Goal: Submit feedback/report problem

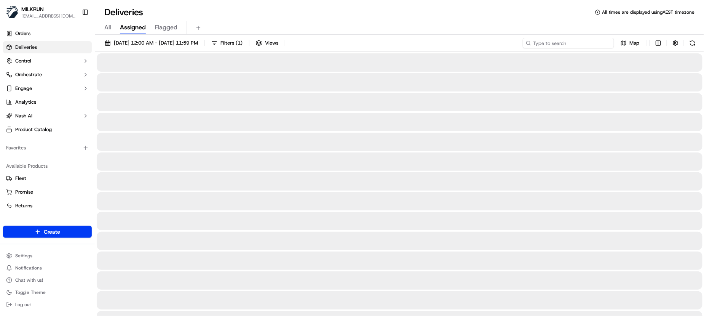
click at [565, 42] on input at bounding box center [568, 43] width 91 height 11
paste input "af294844-855e-4209-80ac-49ea94169243"
type input "af294844-855e-4209-80ac-49ea94169243"
click at [108, 30] on span "All" at bounding box center [107, 27] width 6 height 9
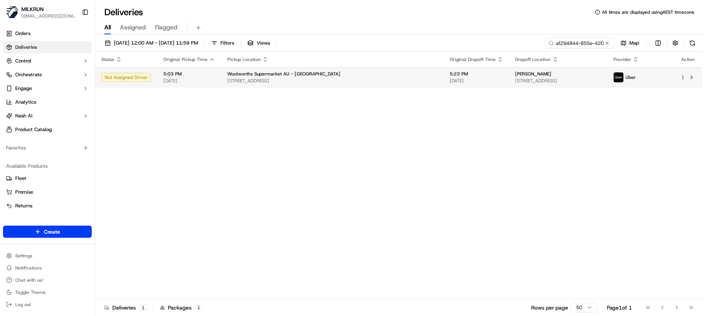
click at [179, 75] on span "5:03 PM" at bounding box center [189, 74] width 52 height 6
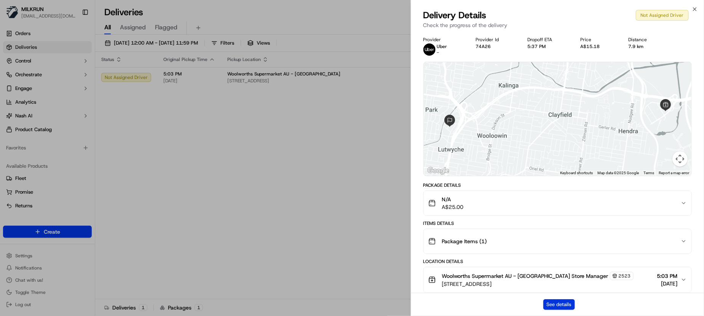
click at [569, 308] on button "See details" at bounding box center [560, 304] width 32 height 11
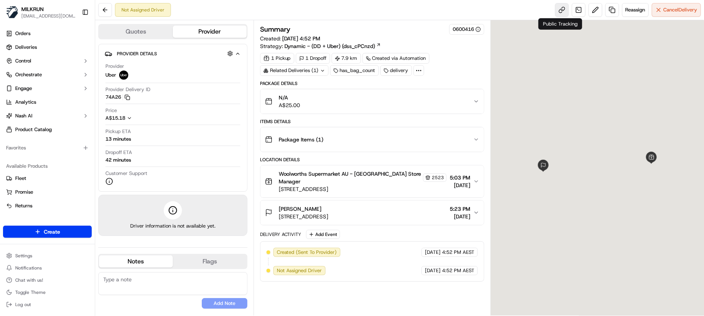
click at [564, 8] on link at bounding box center [562, 10] width 14 height 14
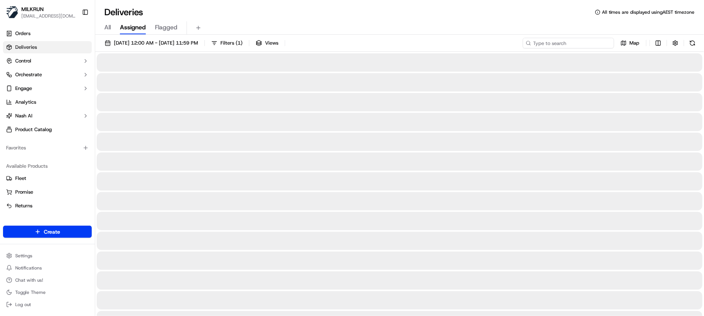
click at [562, 47] on input at bounding box center [568, 43] width 91 height 11
paste input "c9570eac-f4e5-49cd-96e6-dcd182cf39d0"
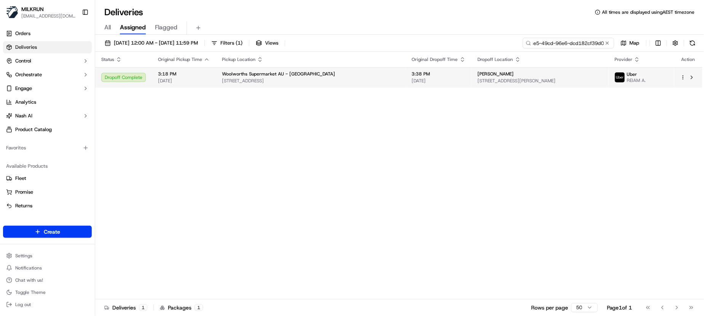
type input "c9570eac-f4e5-49cd-96e6-dcd182cf39d0"
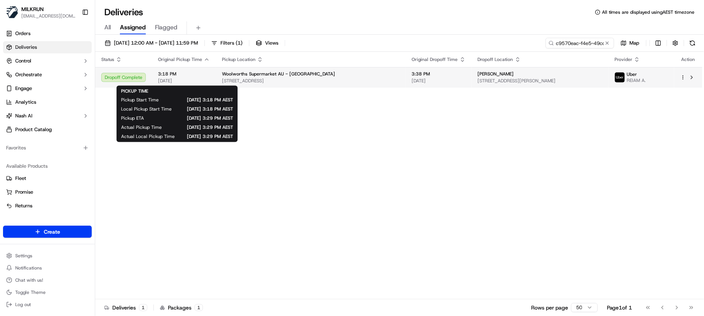
click at [198, 75] on span "3:18 PM" at bounding box center [184, 74] width 52 height 6
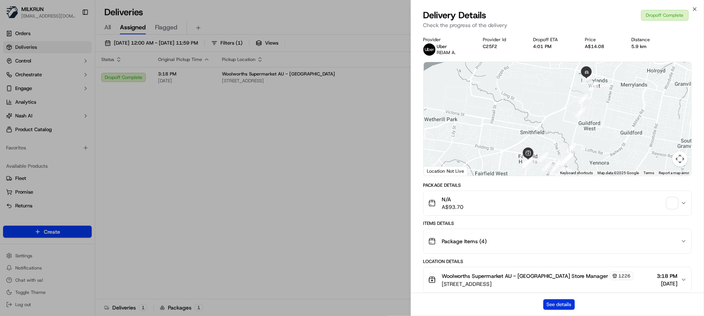
click at [566, 302] on button "See details" at bounding box center [560, 304] width 32 height 11
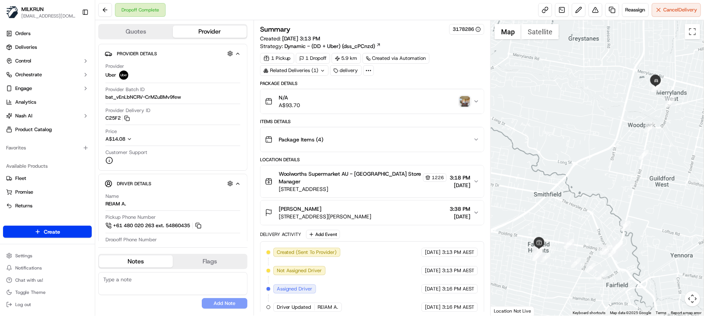
click at [466, 101] on img "button" at bounding box center [465, 101] width 11 height 11
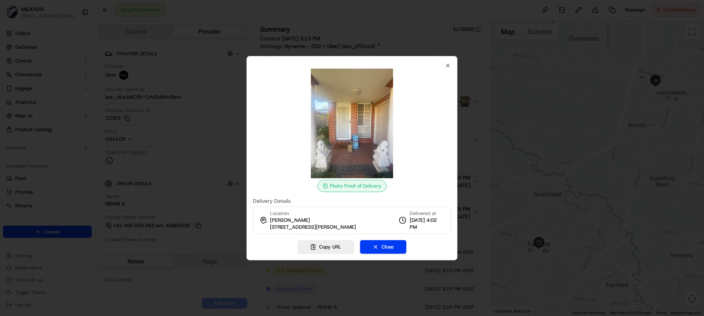
click at [346, 146] on img at bounding box center [353, 124] width 110 height 110
click at [352, 148] on img at bounding box center [353, 124] width 110 height 110
click at [447, 69] on div at bounding box center [352, 124] width 198 height 110
click at [450, 65] on icon "button" at bounding box center [448, 65] width 6 height 6
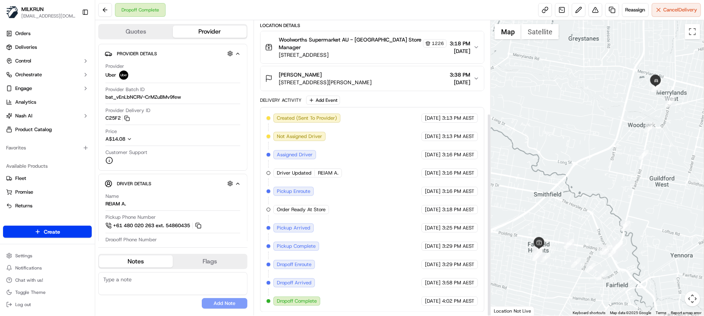
scroll to position [134, 0]
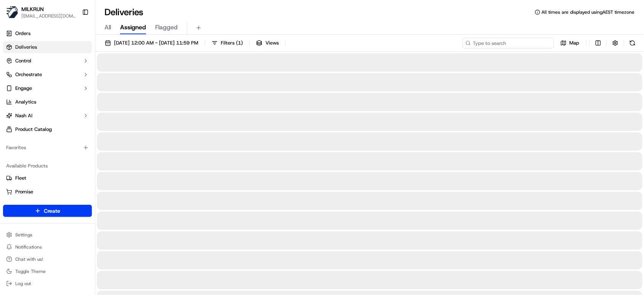
click at [514, 40] on input at bounding box center [507, 43] width 91 height 11
paste input "ae97f07f-8f16-4cd4-99f2-10927fd8309a"
type input "ae97f07f-8f16-4cd4-99f2-10927fd8309a"
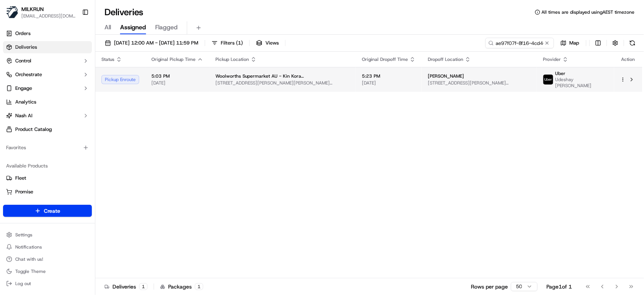
click at [186, 81] on span "[DATE]" at bounding box center [177, 83] width 52 height 6
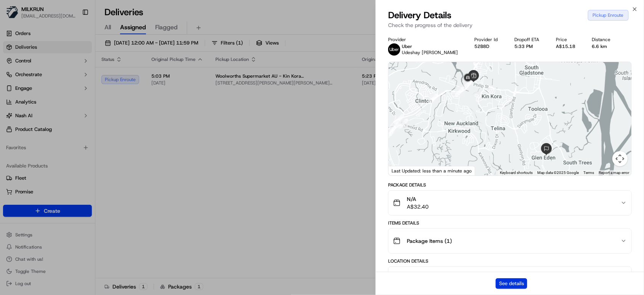
click at [515, 286] on button "See details" at bounding box center [511, 284] width 32 height 11
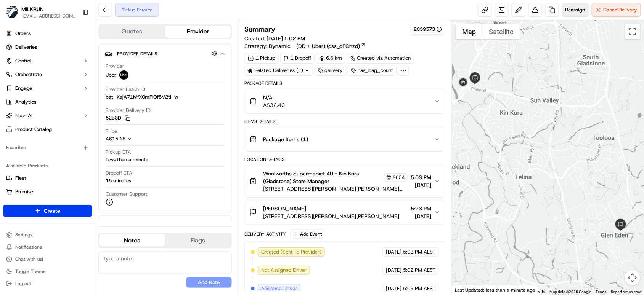
click at [565, 12] on span "Reassign" at bounding box center [575, 9] width 20 height 7
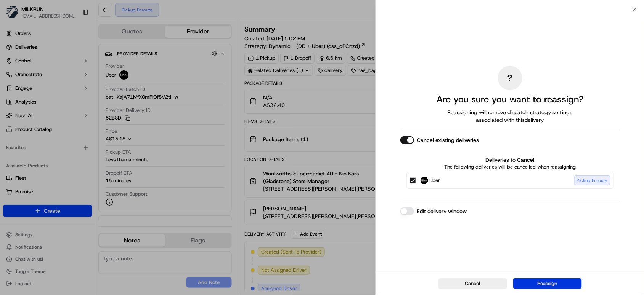
click at [552, 283] on button "Reassign" at bounding box center [547, 284] width 69 height 11
click at [467, 285] on div "Cancel" at bounding box center [510, 283] width 268 height 23
click at [467, 285] on div at bounding box center [547, 157] width 192 height 275
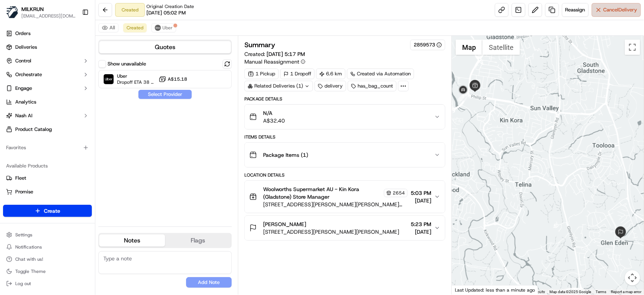
click at [624, 12] on span "Cancel Delivery" at bounding box center [620, 9] width 34 height 7
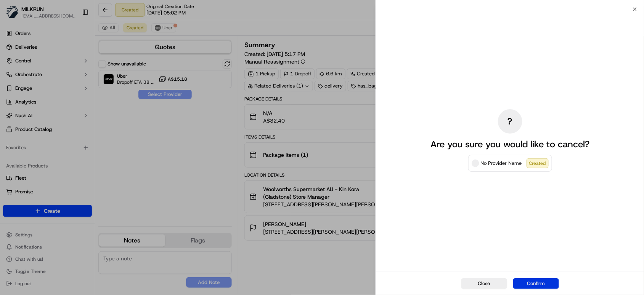
click at [539, 285] on button "Confirm" at bounding box center [536, 284] width 46 height 11
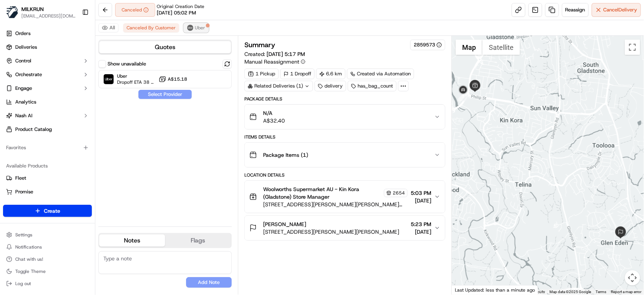
click at [199, 29] on span "Uber" at bounding box center [200, 28] width 10 height 6
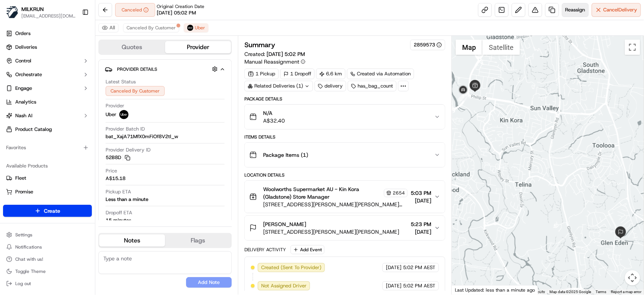
click at [575, 12] on span "Reassign" at bounding box center [575, 9] width 20 height 7
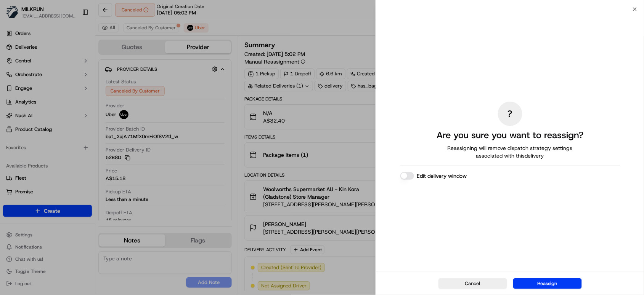
click at [405, 174] on button "Edit delivery window" at bounding box center [407, 176] width 14 height 8
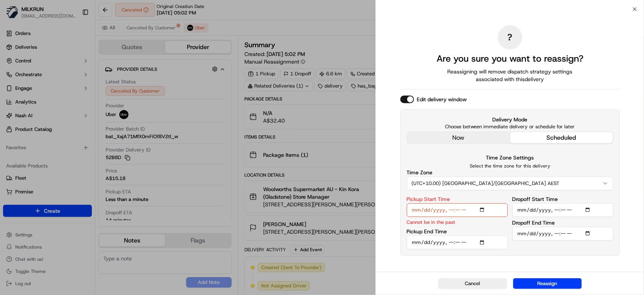
click at [458, 210] on input "Pickup Start Time" at bounding box center [457, 210] width 101 height 14
type input "2025-09-18T17:45"
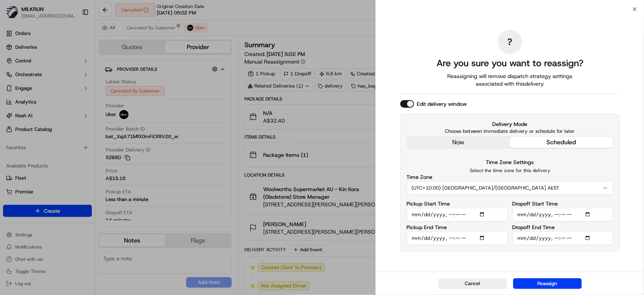
click at [482, 241] on input "Pickup End Time" at bounding box center [457, 239] width 101 height 14
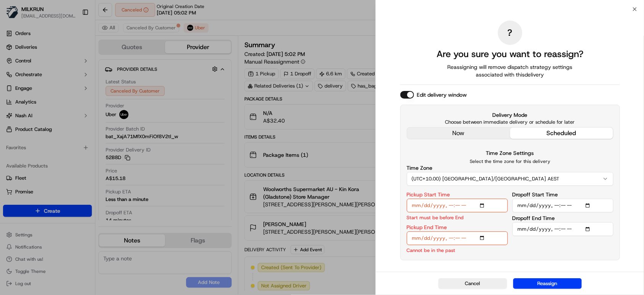
click at [450, 237] on input "Pickup End Time" at bounding box center [457, 239] width 101 height 14
click at [456, 236] on input "Pickup End Time" at bounding box center [457, 239] width 101 height 14
type input "2025-09-18T17:50"
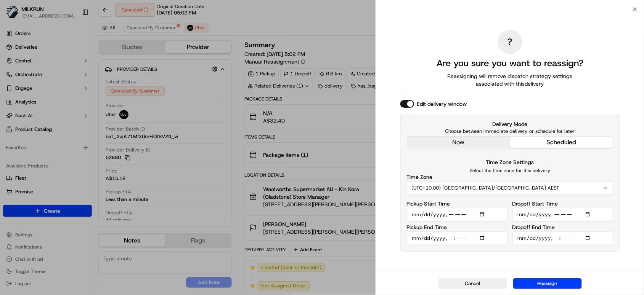
click at [589, 215] on input "Dropoff Start Time" at bounding box center [562, 215] width 101 height 14
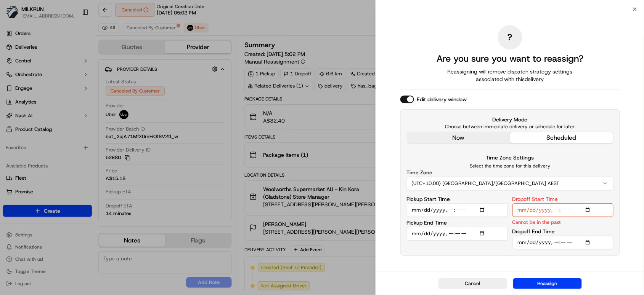
click at [565, 210] on input "Dropoff Start Time" at bounding box center [562, 210] width 101 height 14
click at [555, 210] on input "Dropoff Start Time" at bounding box center [562, 210] width 101 height 14
type input "2025-09-18T18:10"
click at [561, 242] on input "Dropoff End Time" at bounding box center [562, 243] width 101 height 14
type input "2025-09-18T18:15"
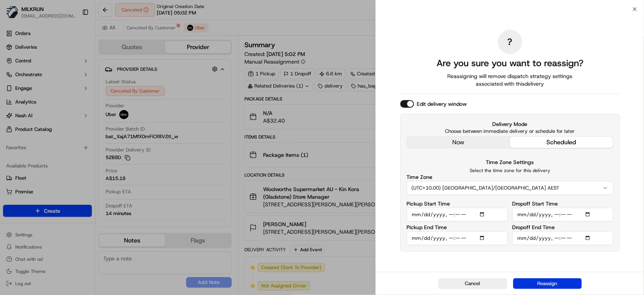
click at [552, 285] on button "Reassign" at bounding box center [547, 284] width 69 height 11
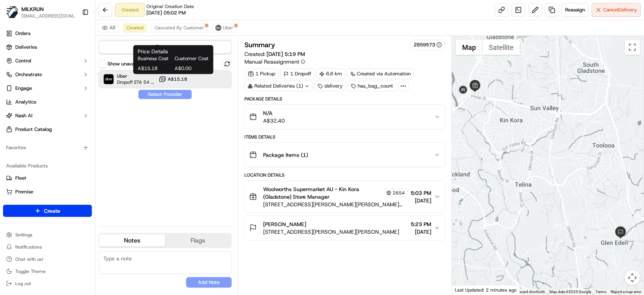
click at [176, 80] on span "A$15.18" at bounding box center [177, 79] width 19 height 6
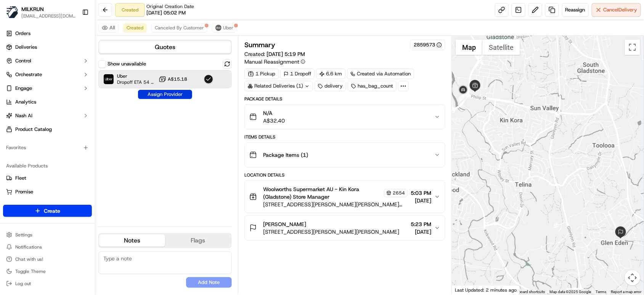
click at [169, 98] on button "Assign Provider" at bounding box center [165, 94] width 54 height 9
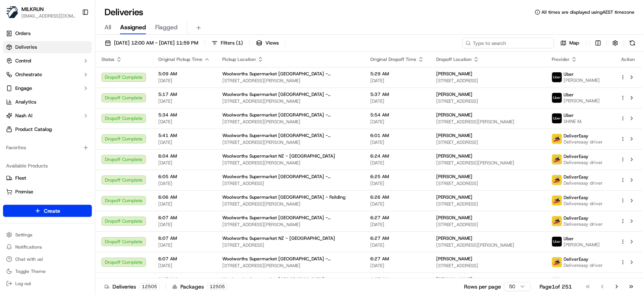
click at [501, 45] on input at bounding box center [507, 43] width 91 height 11
paste input "ae97f07f-8f16-4cd4-99f2-10927fd8309a"
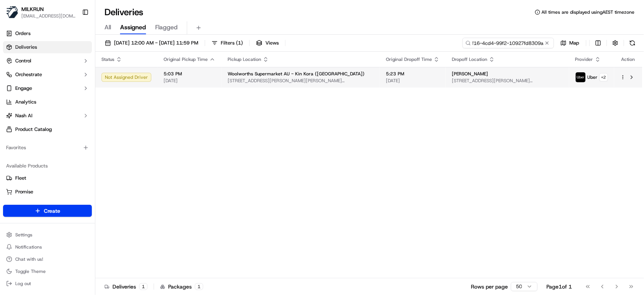
type input "ae97f07f-8f16-4cd4-99f2-10927fd8309a"
click at [346, 78] on span "Cnr Dawson Hwy And Phillip St, Gladstone, QLD 4680, AU" at bounding box center [300, 81] width 146 height 6
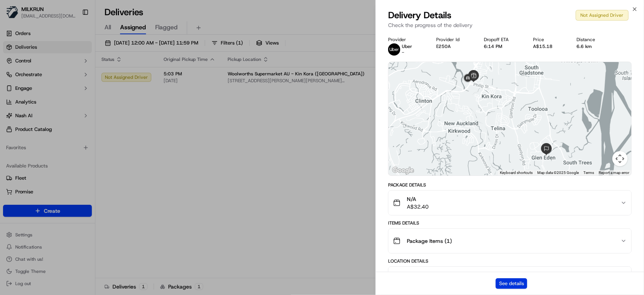
click at [502, 282] on button "See details" at bounding box center [511, 284] width 32 height 11
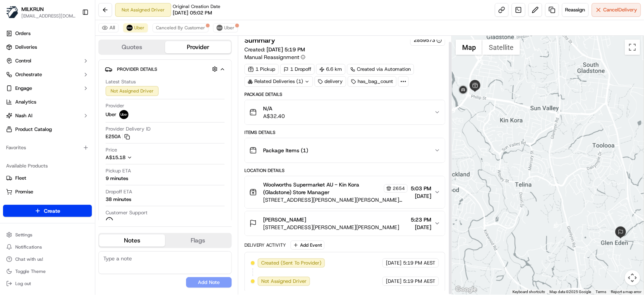
scroll to position [6, 0]
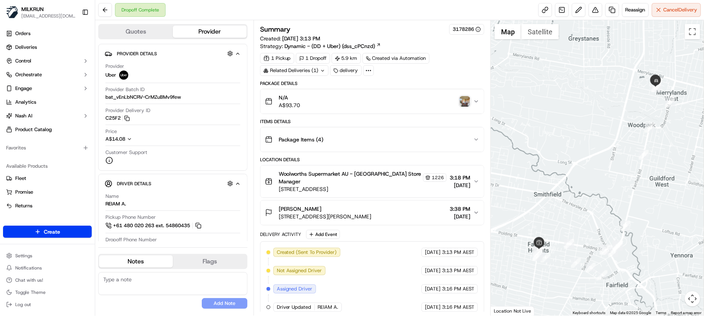
scroll to position [134, 0]
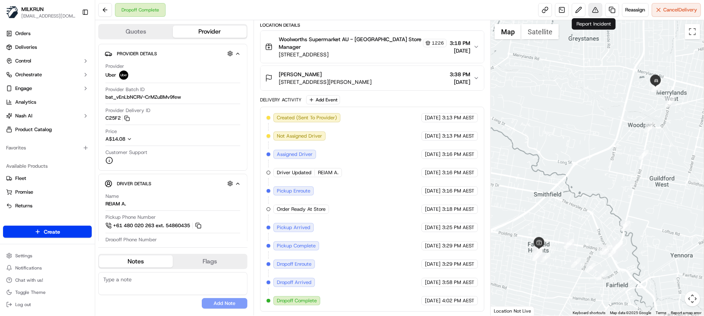
click at [590, 11] on button at bounding box center [596, 10] width 14 height 14
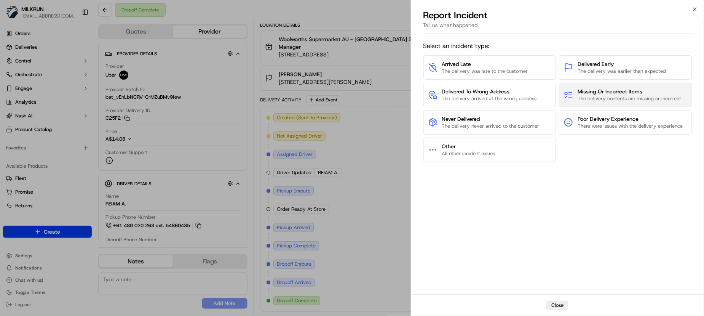
click at [615, 95] on span "The delivery contents are missing or incorrect" at bounding box center [630, 98] width 104 height 7
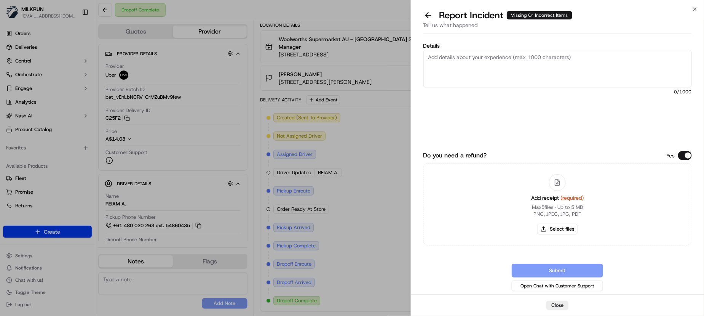
click at [485, 72] on textarea "Details" at bounding box center [558, 68] width 269 height 37
paste textarea "25PI5V5NLVHT"
click at [453, 62] on textarea "Missing items: 25PI5V5NLVHT" at bounding box center [558, 68] width 269 height 37
click at [445, 66] on textarea "Missing items:" at bounding box center [558, 68] width 269 height 37
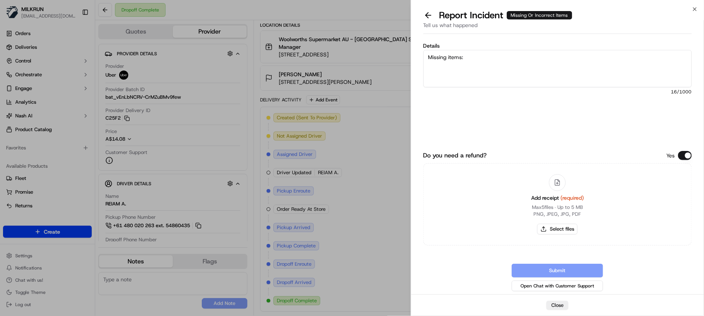
paste textarea "Twisted Healthy Treats Protein Pint Double Choc Fudge Frozen Dessert 475mL Dine…"
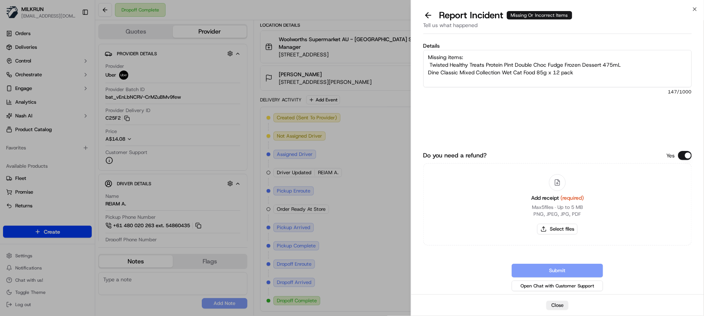
click at [429, 64] on textarea "Missing items: Twisted Healthy Treats Protein Pint Double Choc Fudge Frozen Des…" at bounding box center [558, 68] width 269 height 37
click at [624, 65] on textarea "Missing items: Twisted Healthy Treats Protein Pint Double Choc Fudge Frozen Des…" at bounding box center [558, 68] width 269 height 37
click at [591, 73] on textarea "Missing items: Twisted Healthy Treats Protein Pint Double Choc Fudge Frozen Des…" at bounding box center [558, 68] width 269 height 37
click at [641, 82] on textarea "Missing items: Twisted Healthy Treats Protein Pint Double Choc Fudge Frozen Des…" at bounding box center [558, 68] width 269 height 37
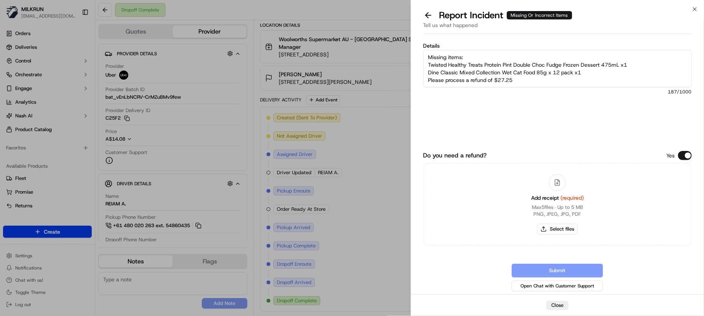
click at [524, 83] on textarea "Missing items: Twisted Healthy Treats Protein Pint Double Choc Fudge Frozen Des…" at bounding box center [558, 68] width 269 height 37
click at [522, 71] on textarea "Missing items: Twisted Healthy Treats Protein Pint Double Choc Fudge Frozen Des…" at bounding box center [558, 68] width 269 height 37
click at [525, 75] on textarea "Missing items: Twisted Healthy Treats Protein Pint Double Choc Fudge Frozen Des…" at bounding box center [558, 68] width 269 height 37
type textarea "Missing items: Twisted Healthy Treats Protein Pint Double Choc Fudge Frozen Des…"
click at [645, 117] on div "Details Missing items: Twisted Healthy Treats Protein Pint Double Choc Fudge Fr…" at bounding box center [558, 93] width 269 height 100
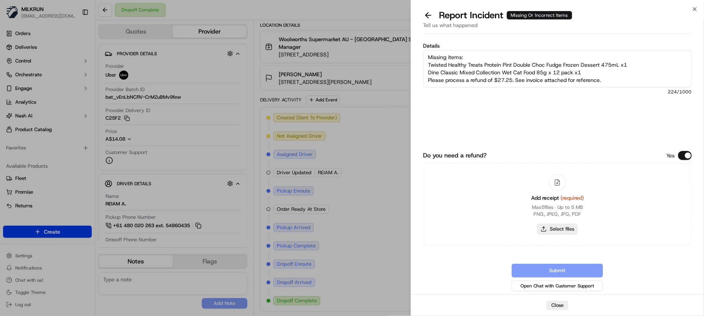
click at [547, 227] on button "Select files" at bounding box center [558, 229] width 40 height 11
type input "C:\fakepath\[PERSON_NAME].jpg"
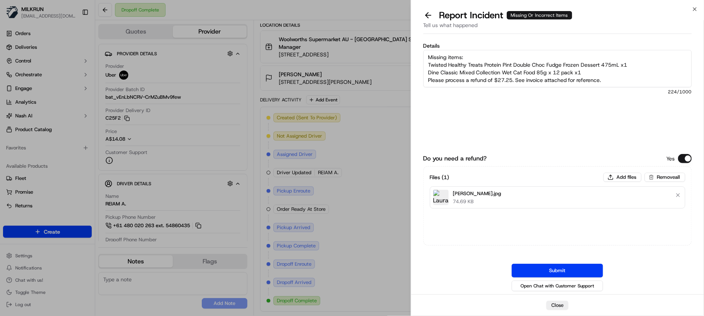
drag, startPoint x: 484, startPoint y: 64, endPoint x: 542, endPoint y: 69, distance: 58.1
click at [484, 64] on textarea "Missing items: Twisted Healthy Treats Protein Pint Double Choc Fudge Frozen Des…" at bounding box center [558, 68] width 269 height 37
click at [591, 65] on textarea "Missing items: Twisted Healthy Treats Protein Pint Double Choc Fudge Frozen Des…" at bounding box center [558, 68] width 269 height 37
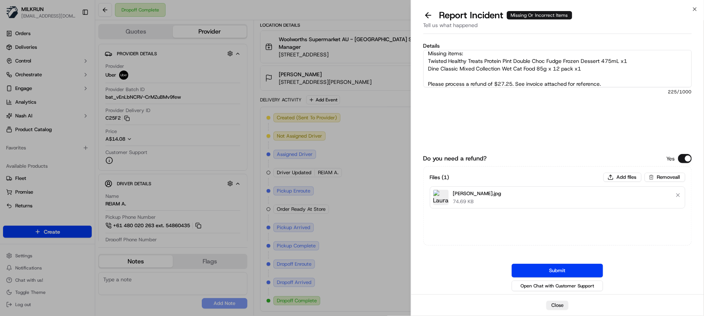
paste textarea "driver unreachable"
click at [431, 74] on textarea "Missing items: Twisted Healthy Treats Protein Pint Double Choc Fudge Frozen Des…" at bounding box center [558, 68] width 269 height 37
click at [443, 74] on textarea "Missing items: Twisted Healthy Treats Protein Pint Double Choc Fudge Frozen Des…" at bounding box center [558, 68] width 269 height 37
click at [499, 75] on textarea "Missing items: Twisted Healthy Treats Protein Pint Double Choc Fudge Frozen Des…" at bounding box center [558, 68] width 269 height 37
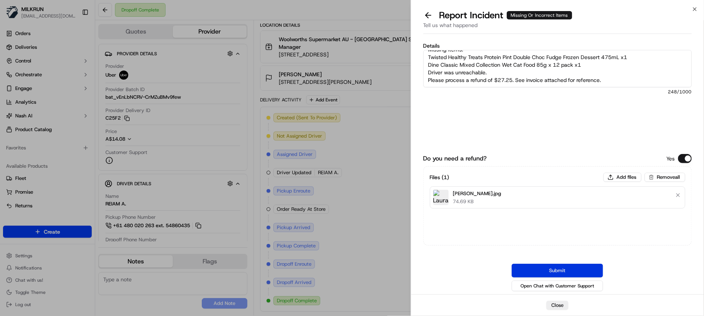
type textarea "Missing items: Twisted Healthy Treats Protein Pint Double Choc Fudge Frozen Des…"
click at [557, 269] on button "Submit" at bounding box center [557, 271] width 91 height 14
